Goal: Information Seeking & Learning: Learn about a topic

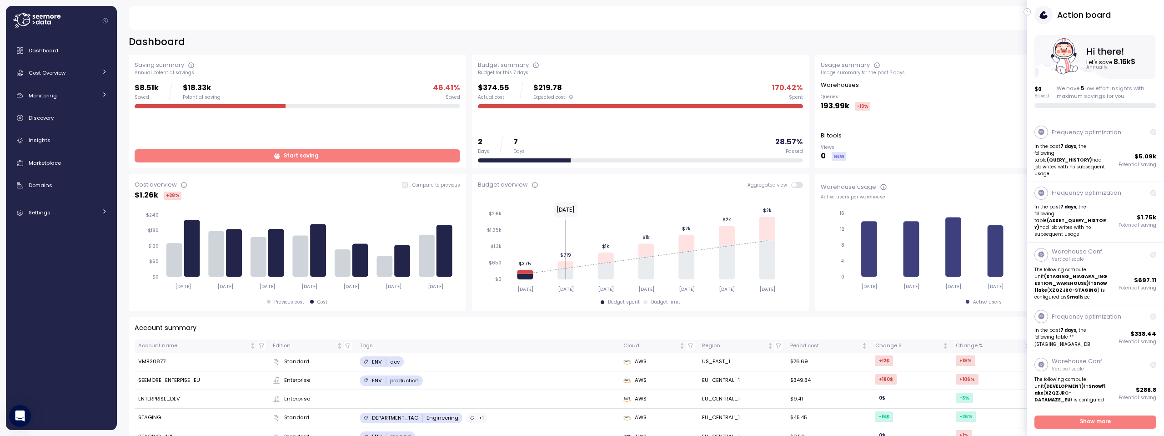
click at [1027, 13] on icon "button" at bounding box center [1027, 12] width 1 height 2
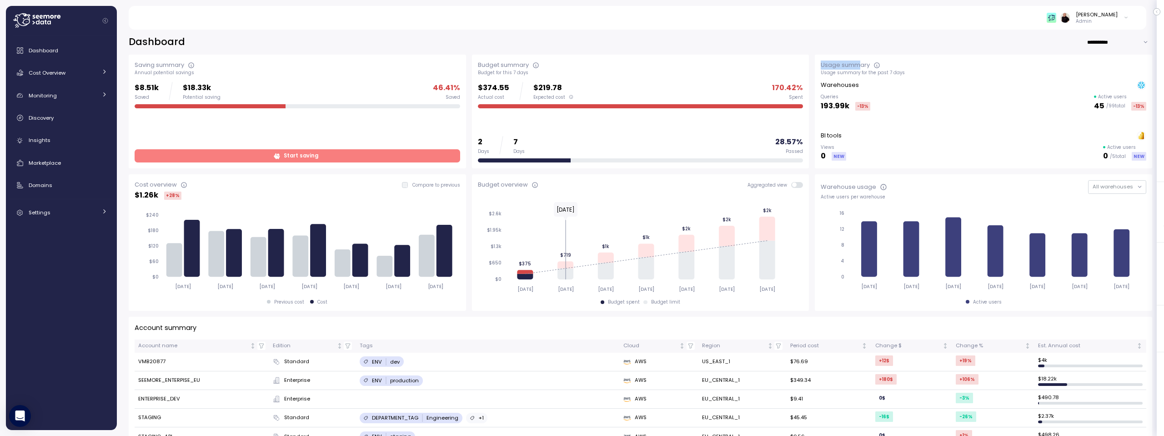
drag, startPoint x: 817, startPoint y: 65, endPoint x: 857, endPoint y: 63, distance: 39.6
click at [857, 63] on div "Usage summary" at bounding box center [845, 64] width 49 height 9
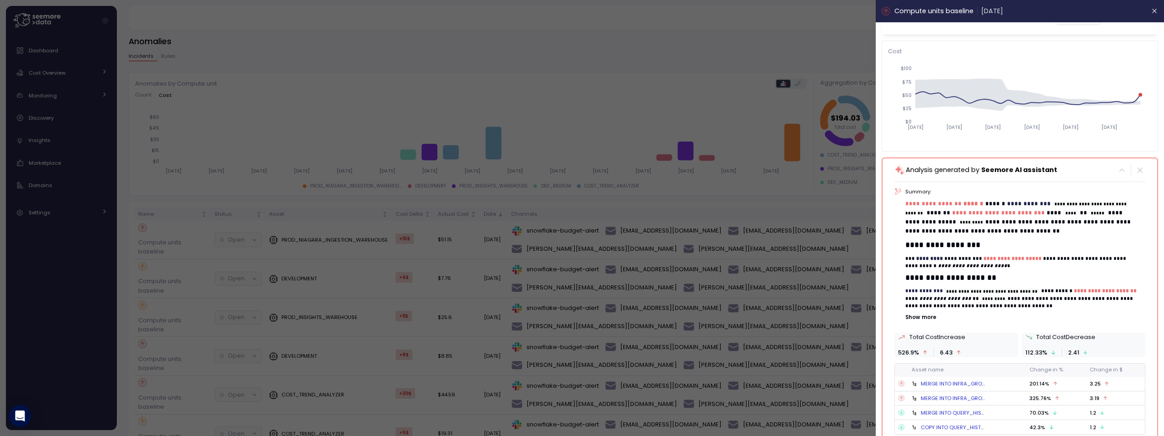
scroll to position [54, 0]
drag, startPoint x: 932, startPoint y: 289, endPoint x: 1014, endPoint y: 290, distance: 81.9
click at [1014, 290] on p "**********" at bounding box center [1022, 298] width 233 height 22
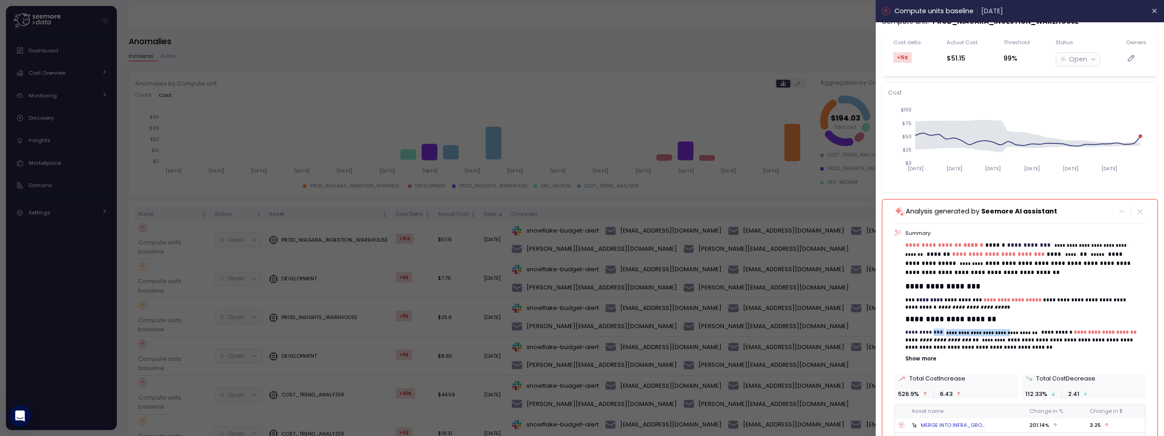
scroll to position [0, 0]
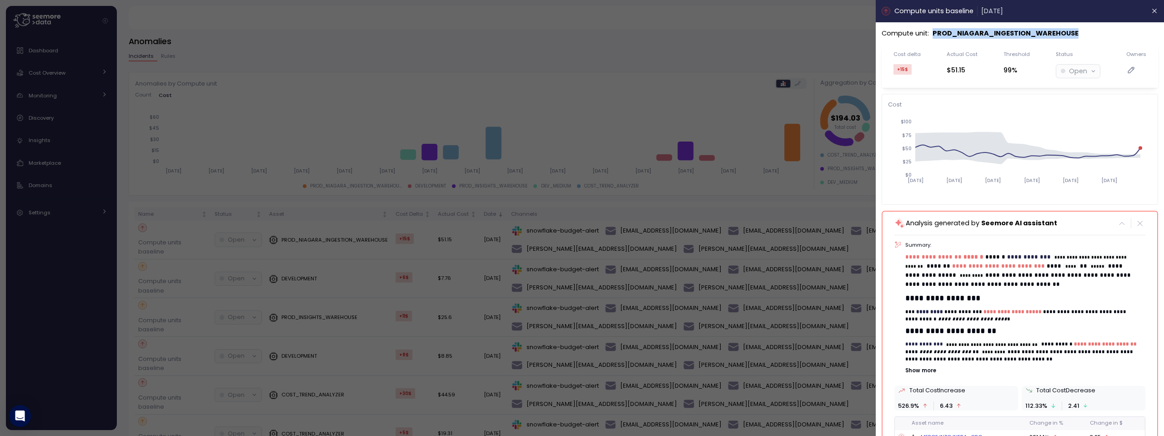
drag, startPoint x: 934, startPoint y: 32, endPoint x: 1076, endPoint y: 34, distance: 142.4
click at [1076, 34] on div "Compute unit : PROD_NIAGARA_INGESTION_WAREHOUSE" at bounding box center [1020, 33] width 277 height 10
copy p "PROD_NIAGARA_INGESTION_WAREHOUSE"
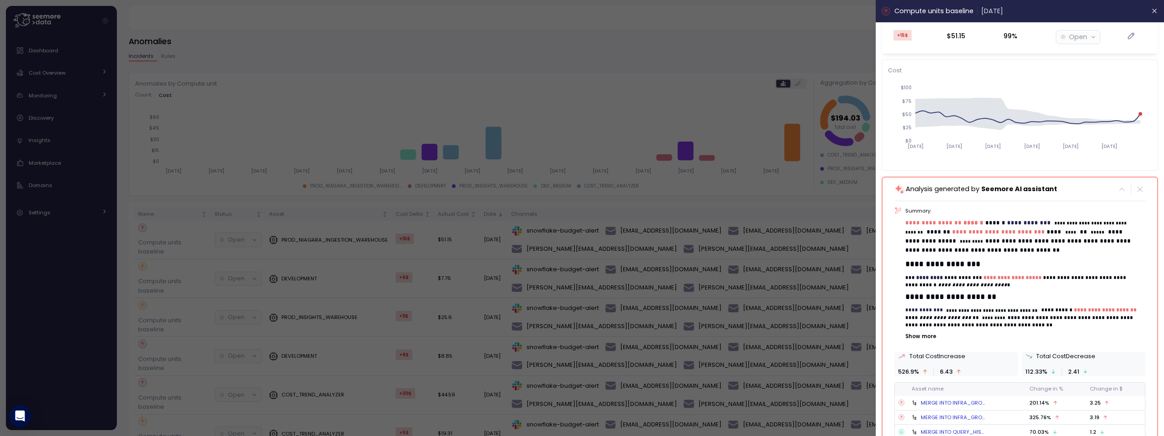
scroll to position [79, 0]
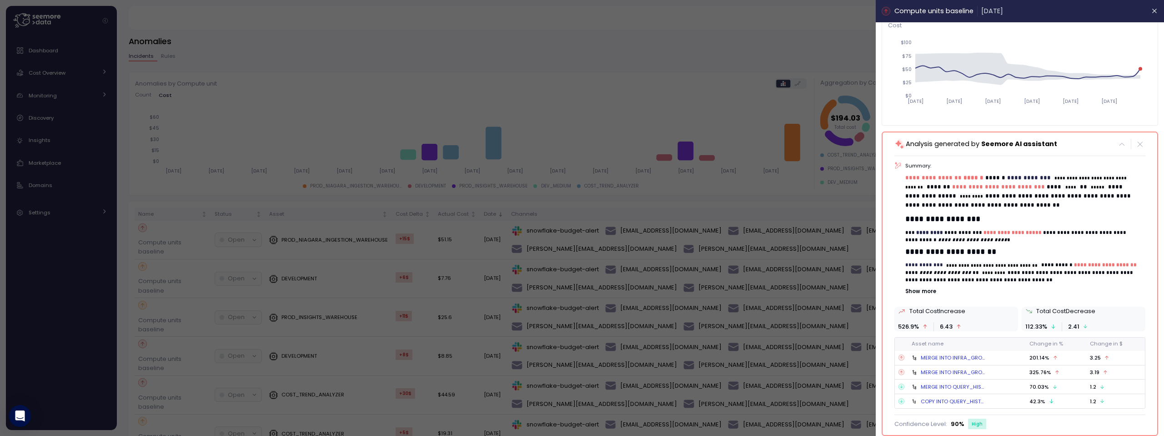
click at [916, 290] on p "Show more" at bounding box center [1026, 290] width 240 height 7
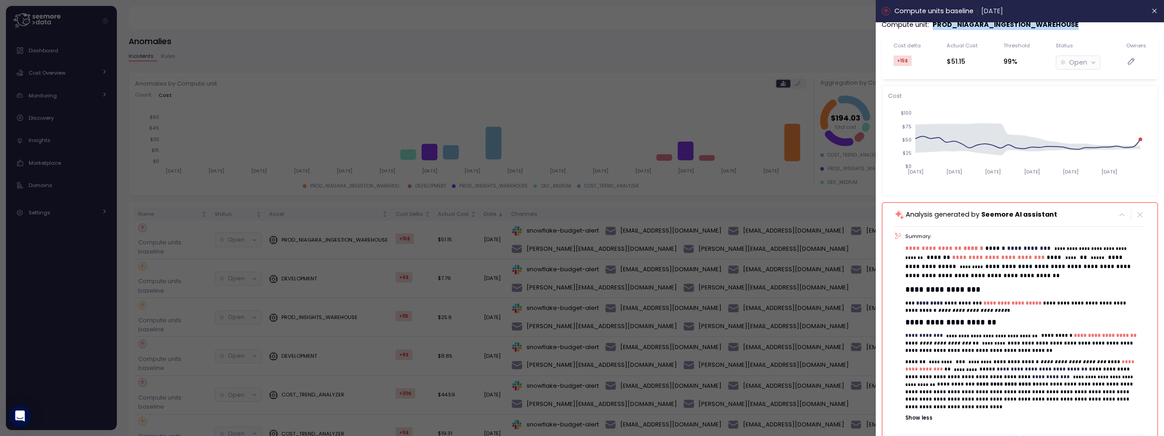
scroll to position [0, 0]
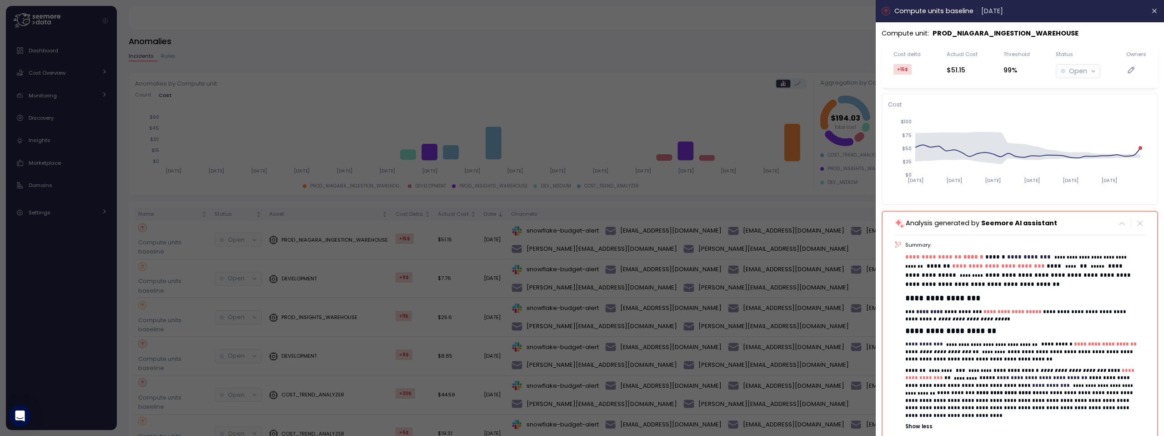
click at [333, 45] on div at bounding box center [582, 218] width 1164 height 436
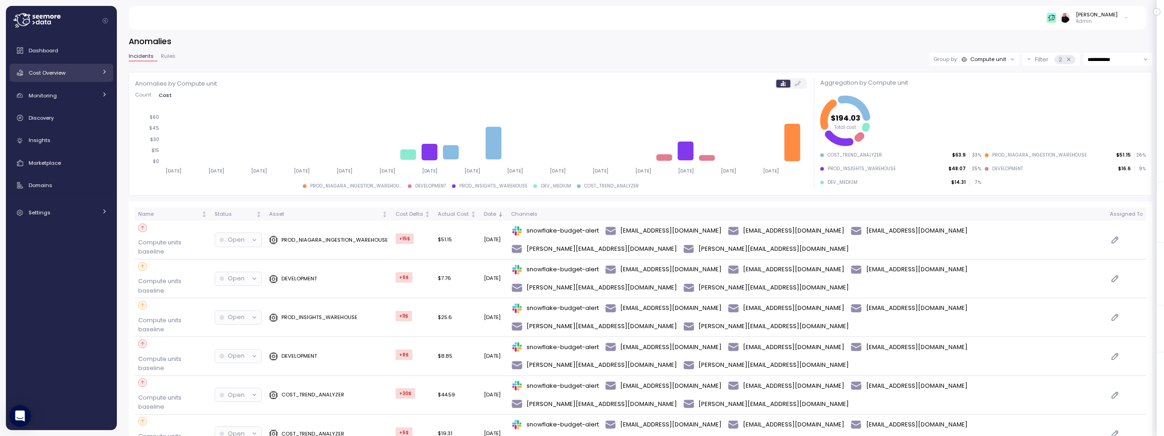
click at [58, 76] on span "Cost Overview" at bounding box center [47, 72] width 37 height 7
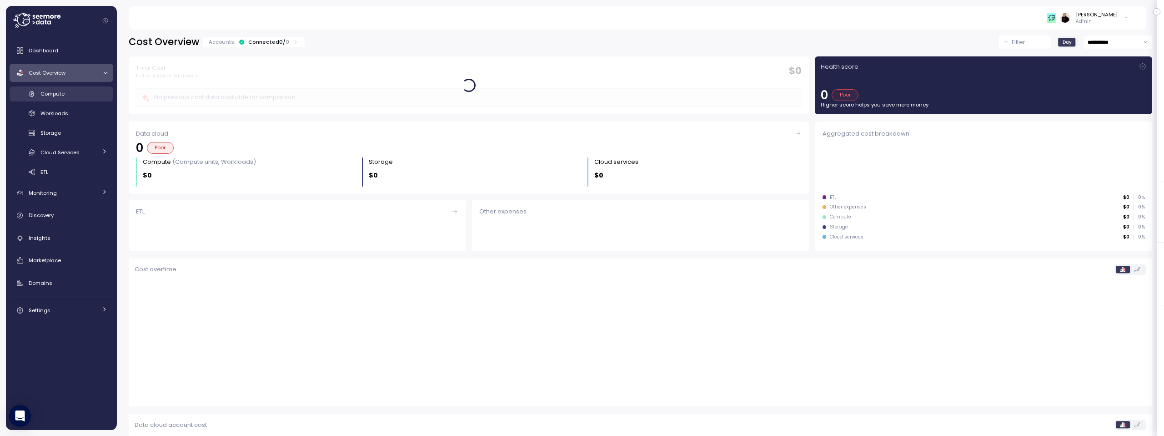
click at [61, 96] on span "Compute" at bounding box center [52, 93] width 24 height 7
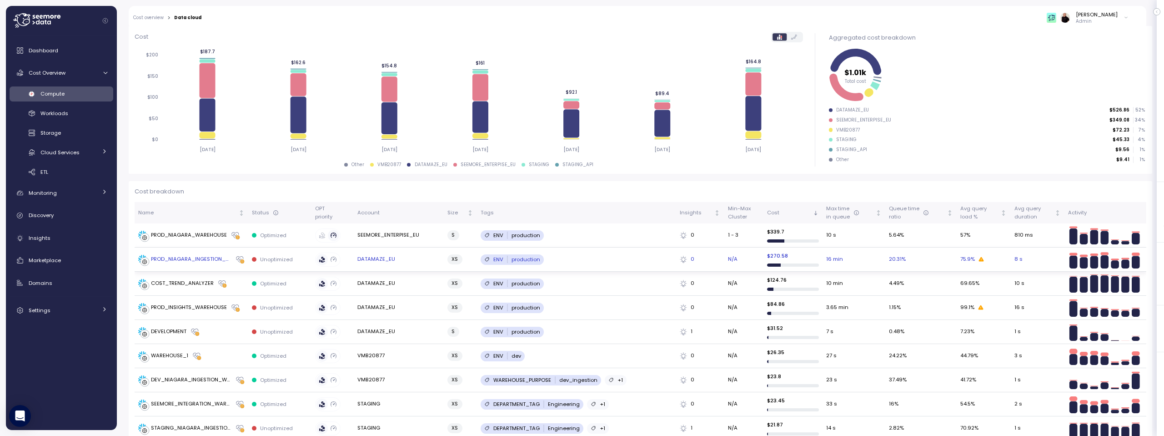
scroll to position [117, 0]
click at [177, 255] on div "PROD_NIAGARA_INGESTION_WAREHOUSE" at bounding box center [191, 259] width 81 height 8
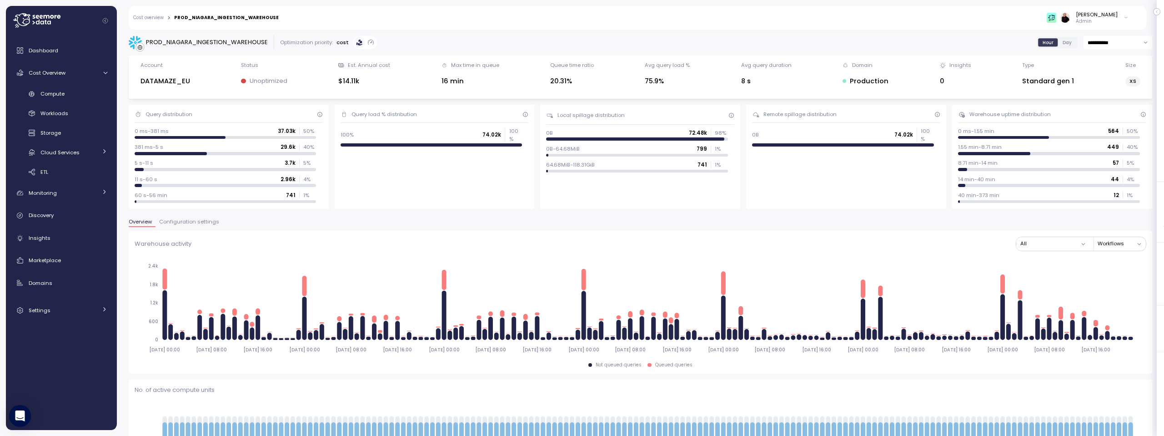
click at [204, 220] on span "Configuration settings" at bounding box center [189, 221] width 60 height 5
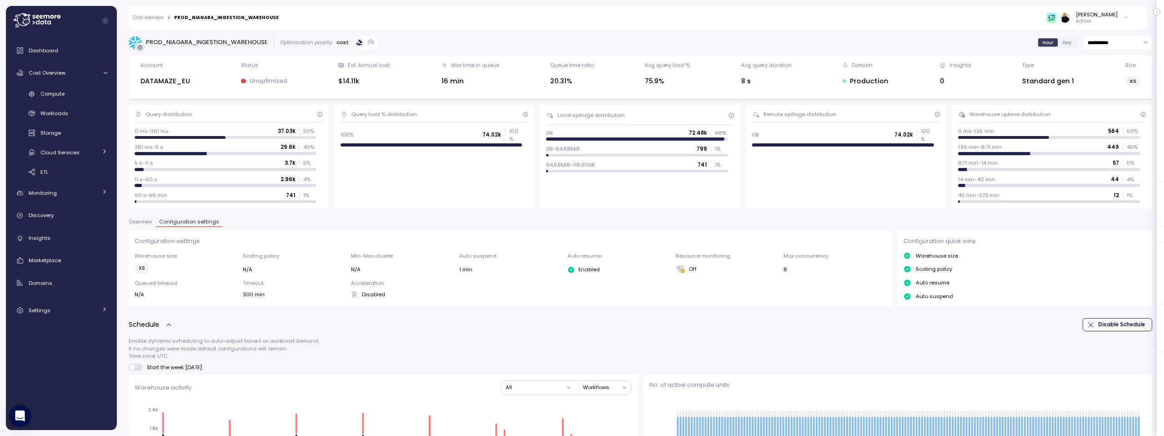
click at [136, 222] on span "Overview" at bounding box center [140, 221] width 23 height 5
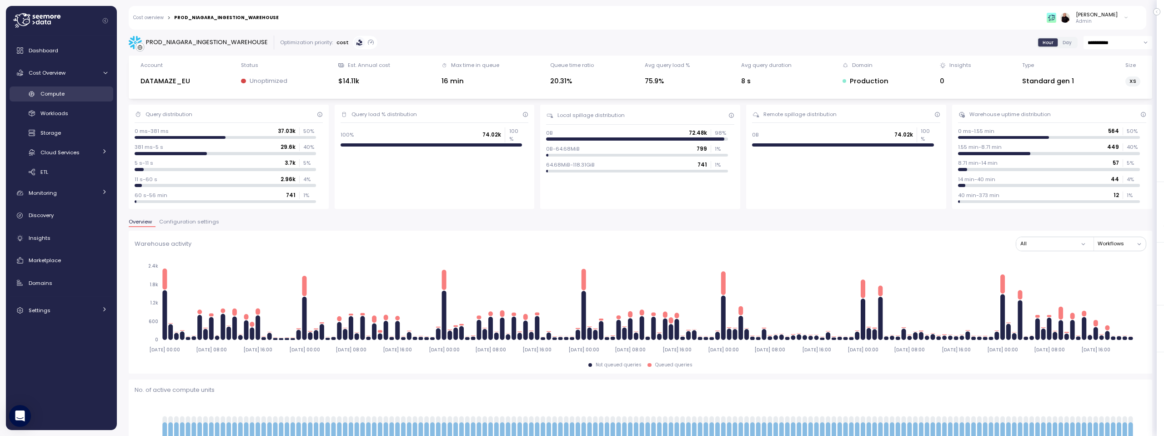
click at [44, 95] on span "Compute" at bounding box center [52, 93] width 24 height 7
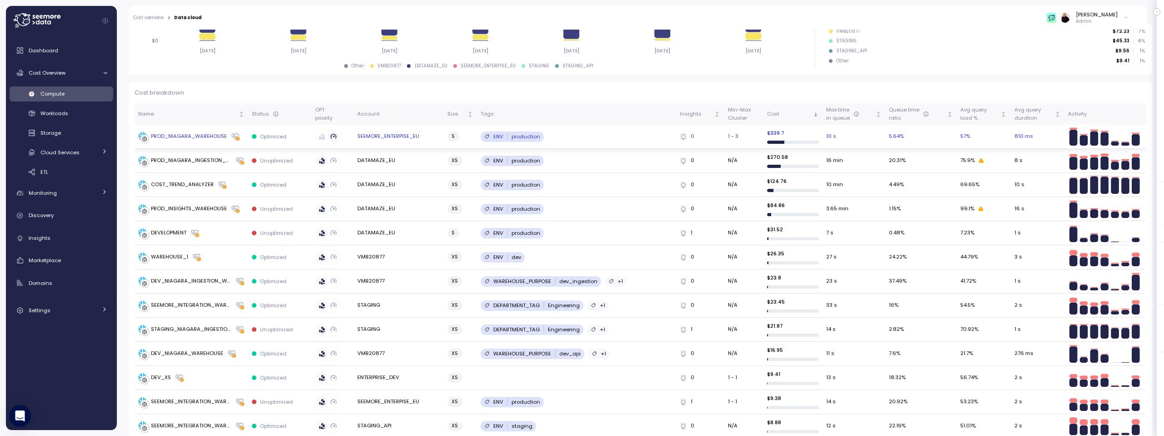
scroll to position [235, 0]
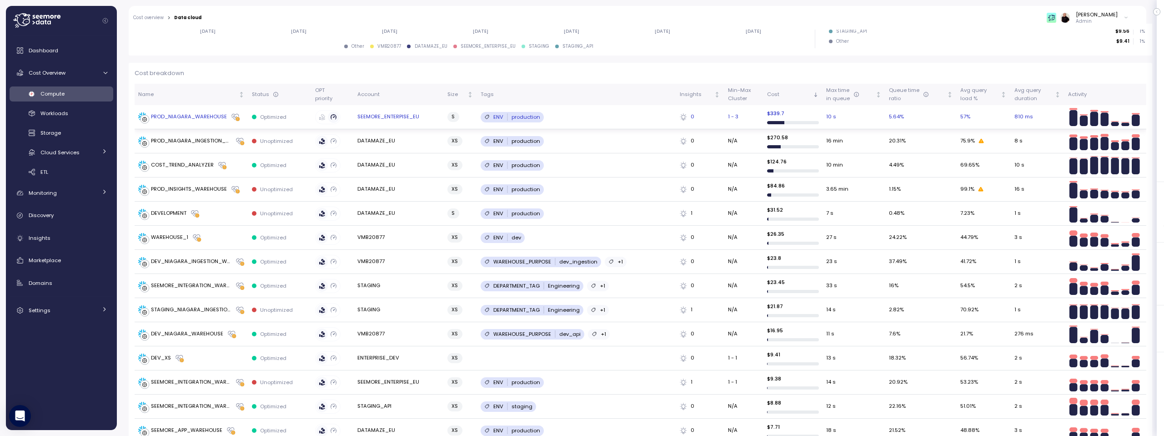
click at [190, 115] on div "PROD_NIAGARA_WAREHOUSE" at bounding box center [189, 117] width 76 height 8
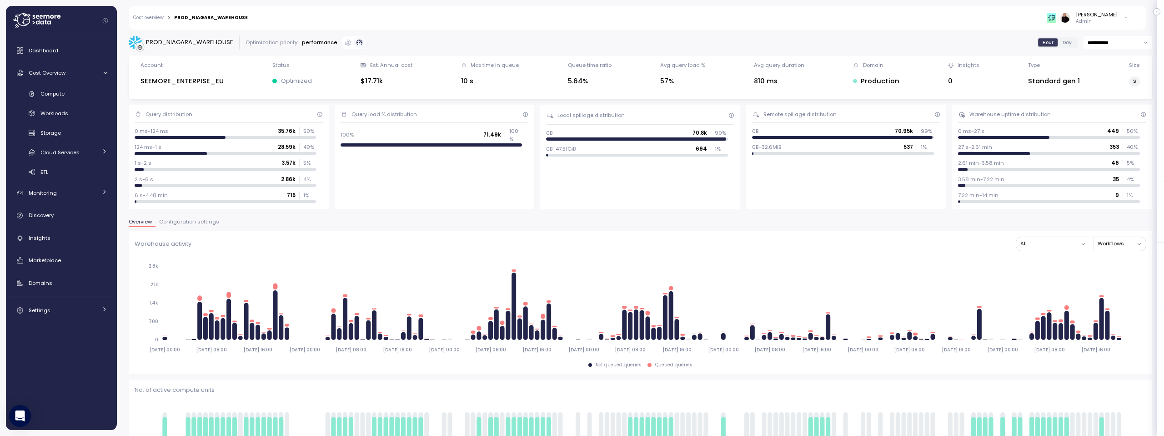
click at [187, 220] on span "Configuration settings" at bounding box center [189, 221] width 60 height 5
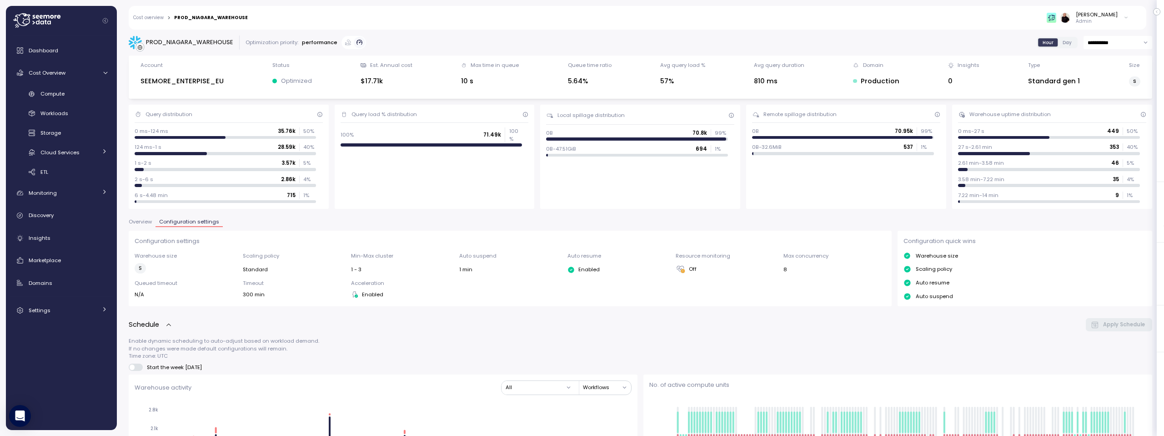
click at [152, 18] on link "Cost overview" at bounding box center [148, 17] width 30 height 5
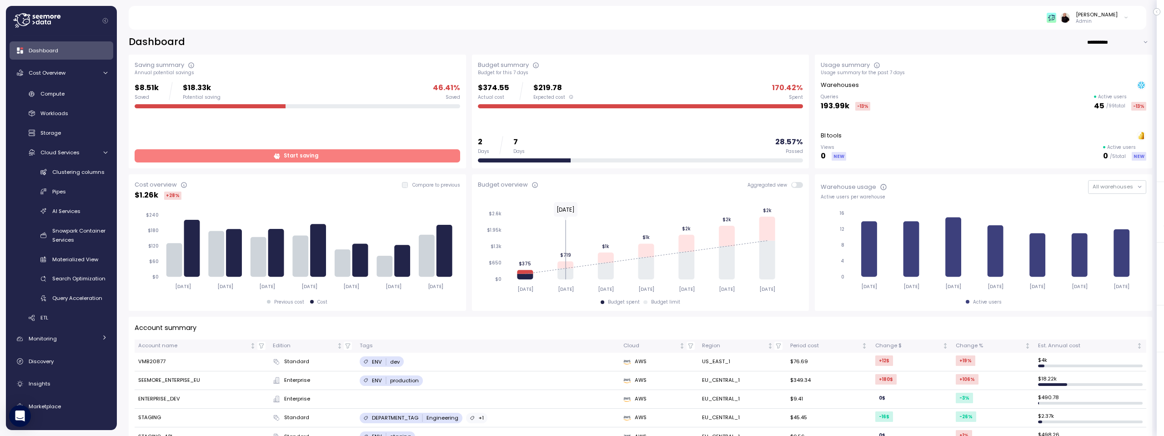
click at [1094, 42] on input "**********" at bounding box center [1120, 41] width 66 height 13
click at [1105, 71] on span "Last 30 days" at bounding box center [1102, 73] width 34 height 8
type input "**********"
